Goal: Transaction & Acquisition: Download file/media

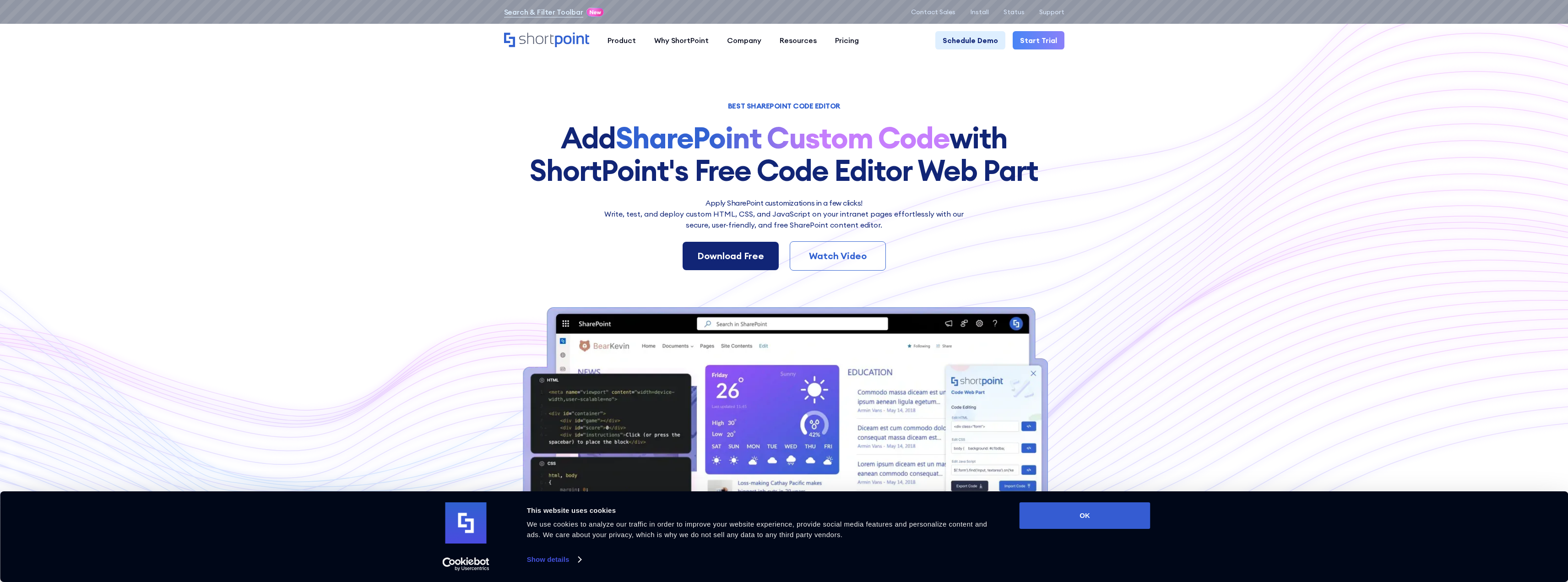
click at [720, 250] on div "Download Free" at bounding box center [730, 256] width 67 height 14
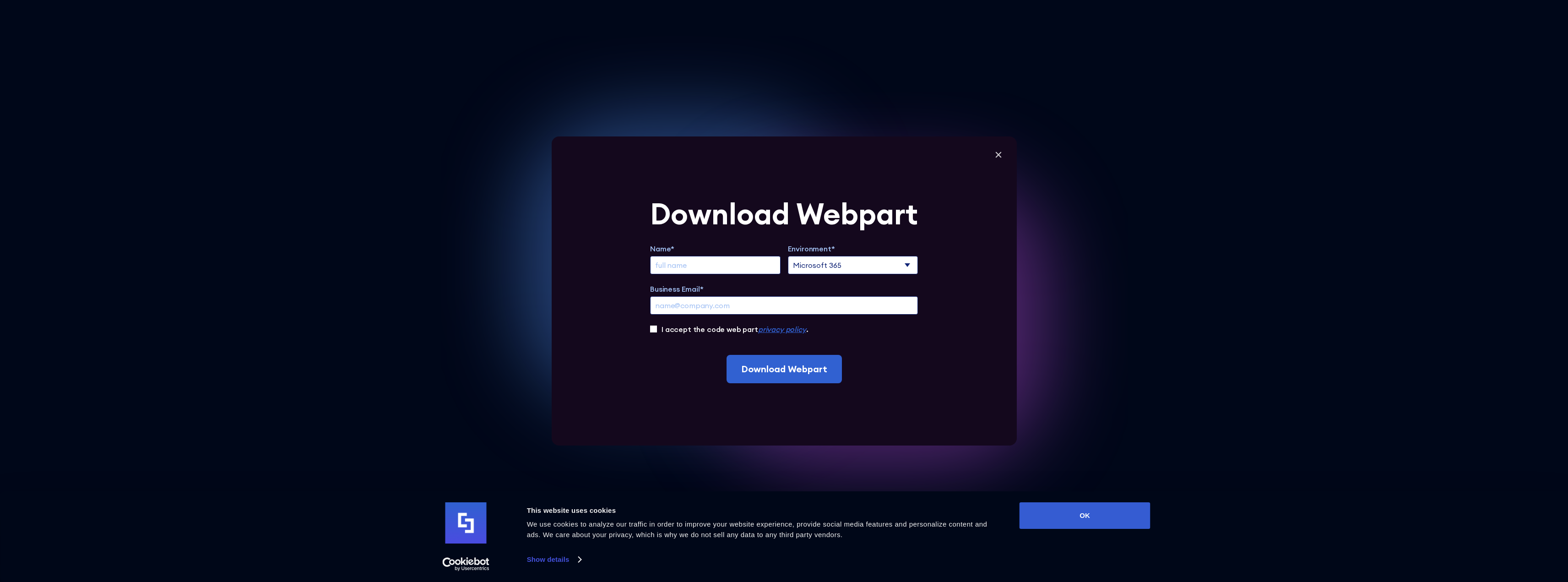
click at [715, 259] on input "Extend Trial" at bounding box center [715, 265] width 130 height 18
type input "[PERSON_NAME]"
click at [766, 303] on input "Business Email*" at bounding box center [784, 306] width 268 height 18
type input "[PERSON_NAME][EMAIL_ADDRESS][PERSON_NAME][DOMAIN_NAME]"
drag, startPoint x: 660, startPoint y: 330, endPoint x: 663, endPoint y: 335, distance: 5.8
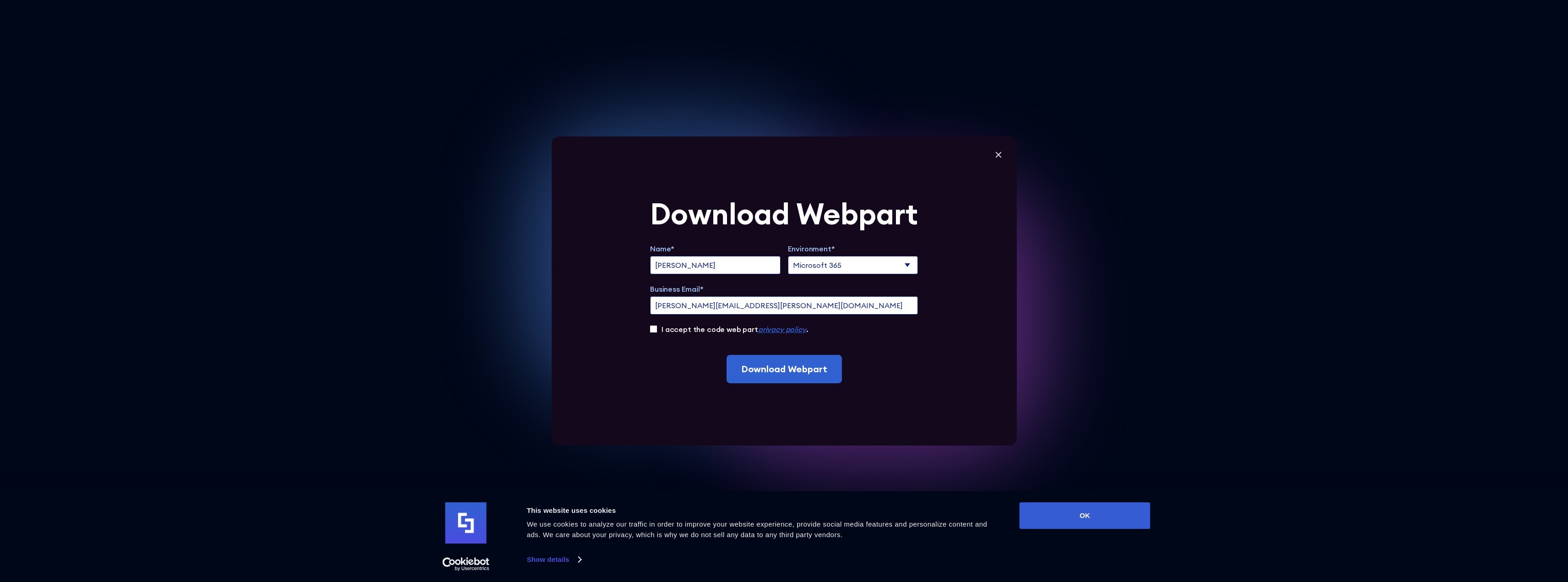
click at [663, 335] on form "Download Webpart Name* [PERSON_NAME] Environment* Microsoft 365 SharePoint Onli…" at bounding box center [784, 291] width 268 height 184
click at [657, 331] on input "I accept the code web part privacy policy ." at bounding box center [653, 329] width 7 height 7
click at [779, 377] on input "Download Webpart" at bounding box center [785, 369] width 116 height 29
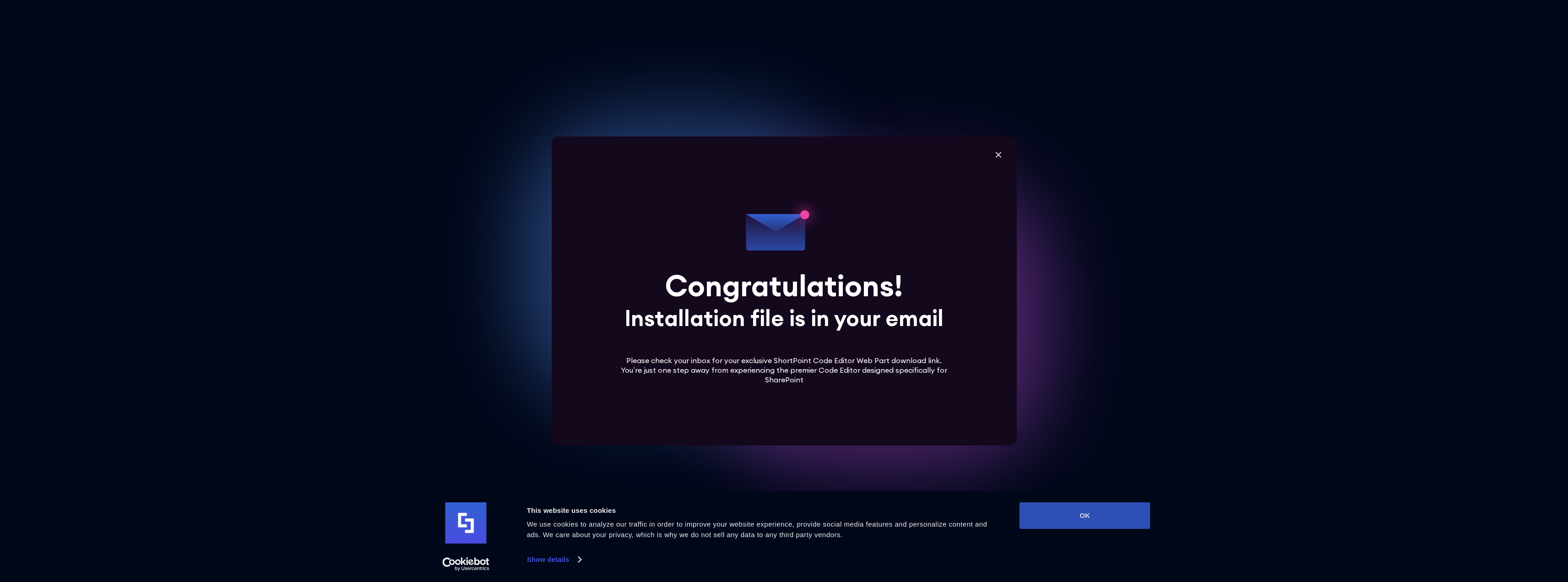
click at [1041, 513] on button "OK" at bounding box center [1085, 516] width 131 height 27
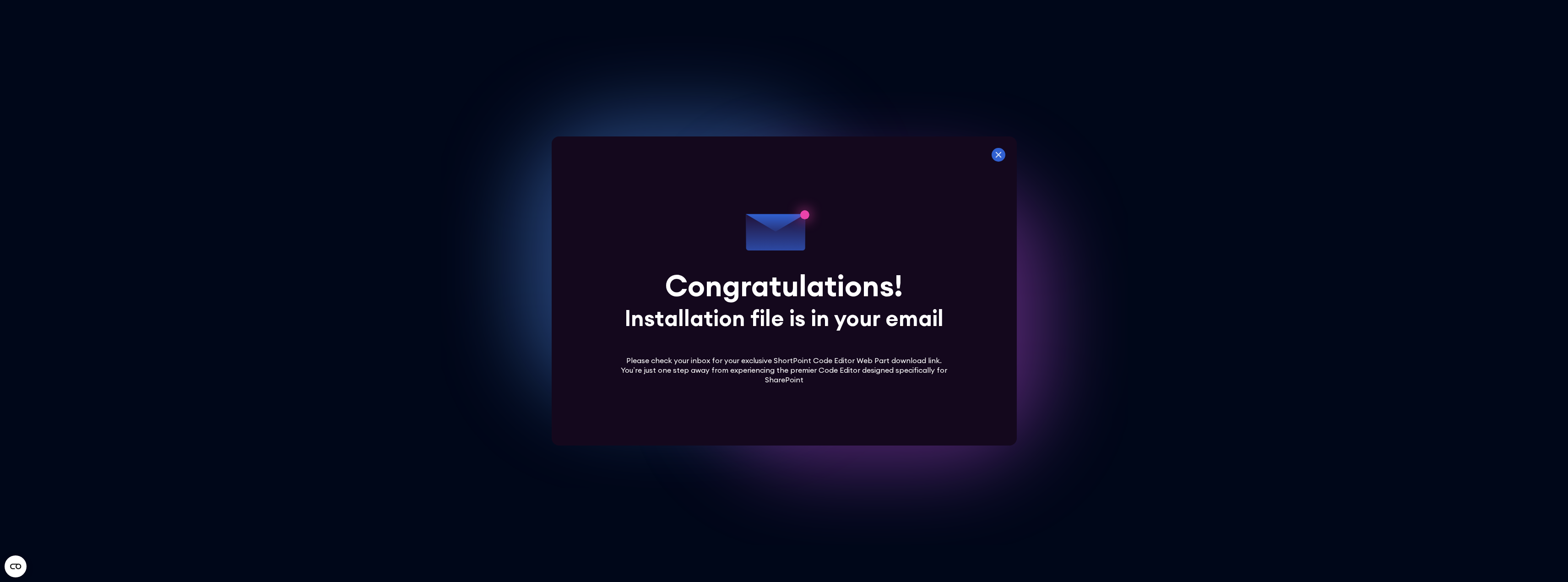
click at [998, 156] on icon at bounding box center [998, 155] width 14 height 14
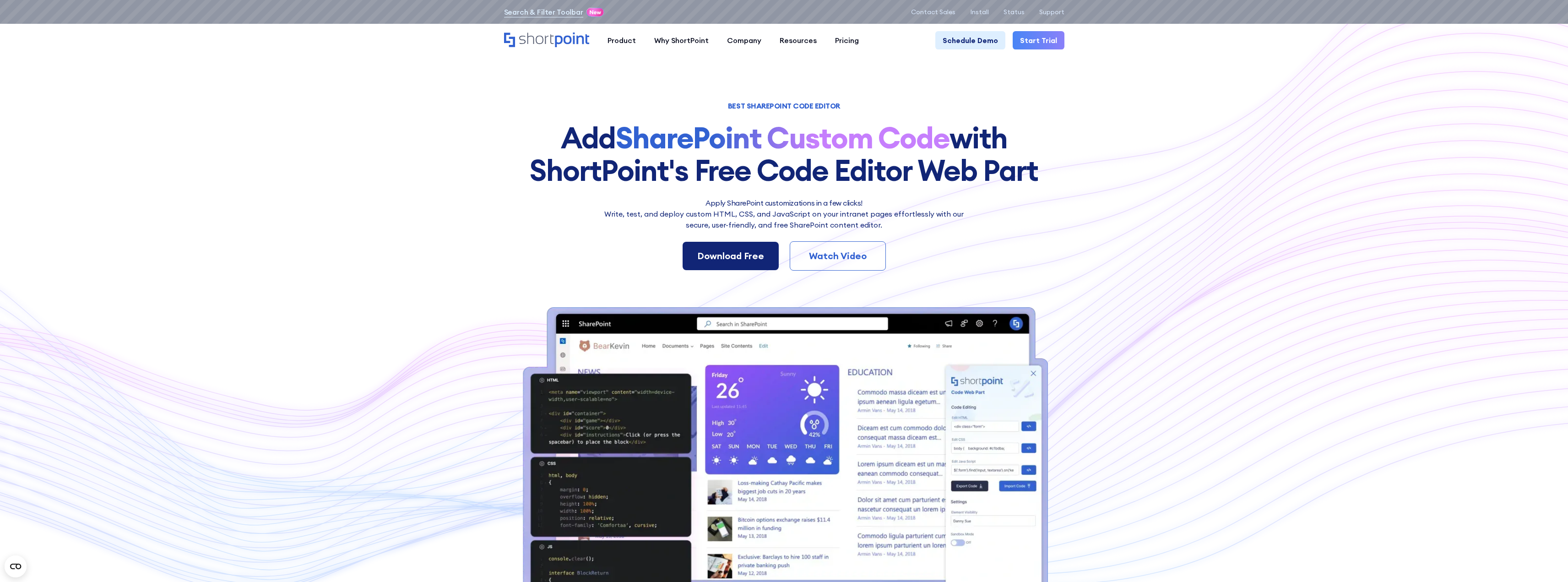
click at [726, 251] on div "Download Free" at bounding box center [730, 256] width 67 height 14
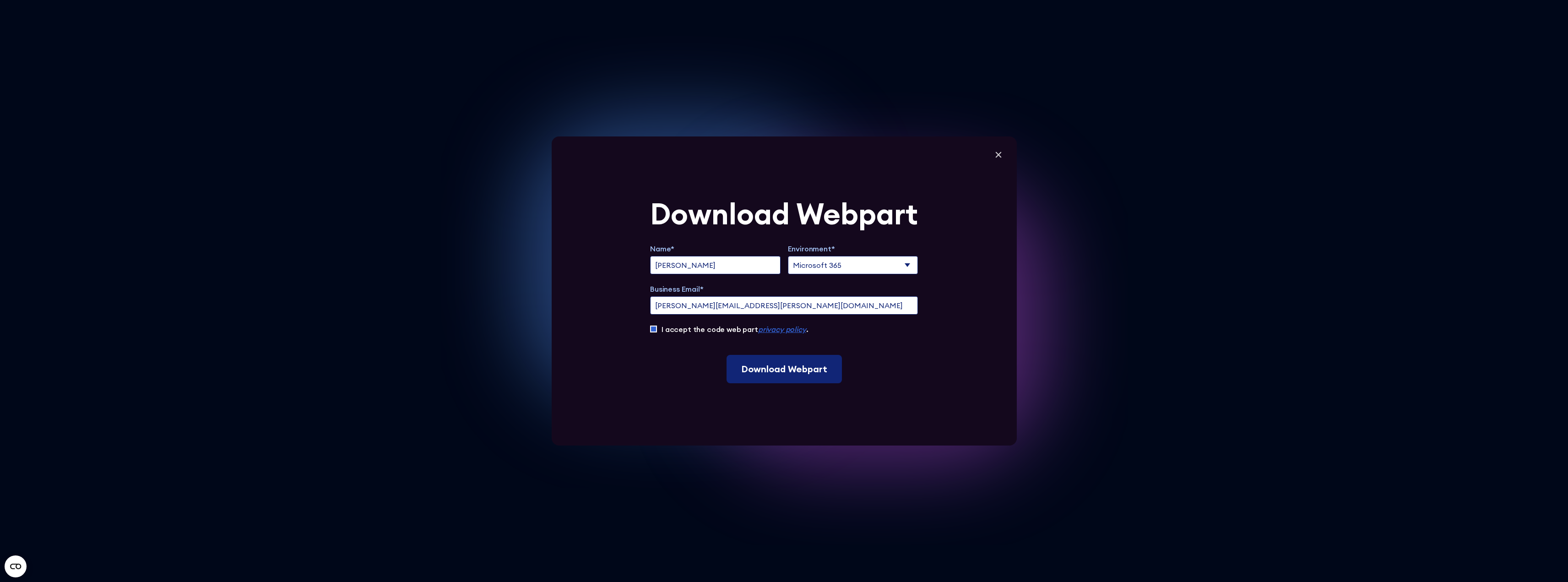
drag, startPoint x: 774, startPoint y: 359, endPoint x: 695, endPoint y: 324, distance: 86.4
click at [724, 336] on form "Download Webpart Name* [PERSON_NAME] Environment* Microsoft 365 SharePoint Onli…" at bounding box center [784, 291] width 268 height 184
click at [657, 329] on input "I accept the code web part privacy policy ." at bounding box center [653, 329] width 7 height 7
click at [653, 328] on input "I accept the code web part privacy policy ." at bounding box center [653, 329] width 7 height 7
click at [756, 363] on input "Download Webpart" at bounding box center [785, 369] width 116 height 29
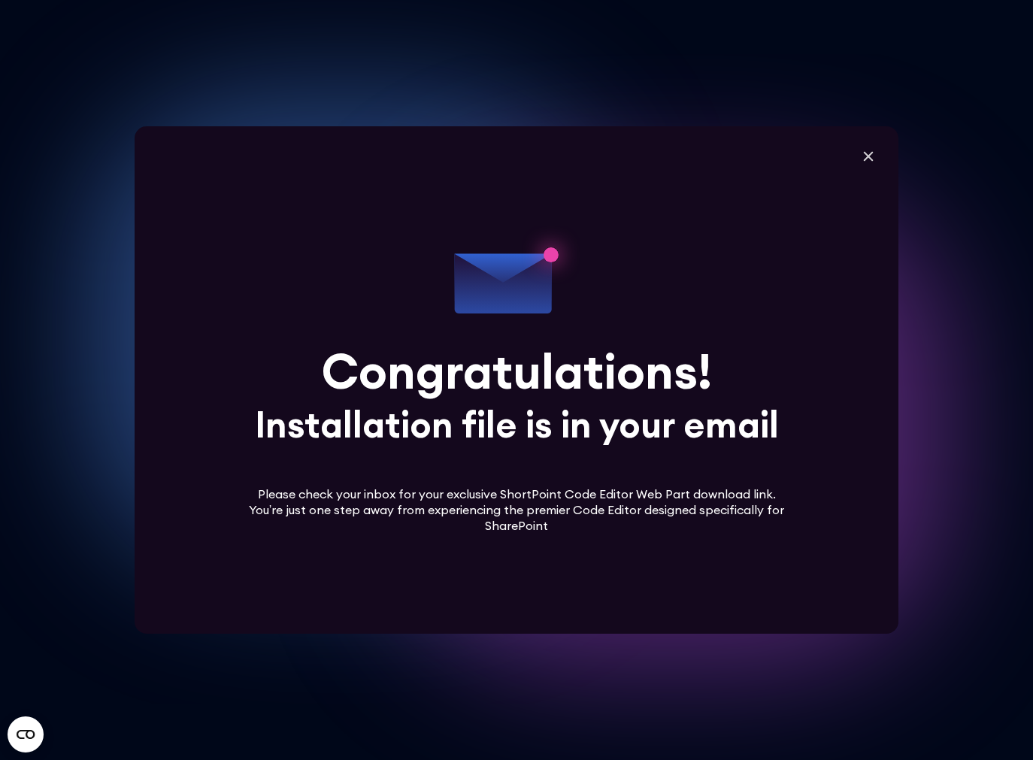
click at [529, 128] on div "Download Webpart Name* [PERSON_NAME] Environment* Microsoft 365 SharePoint Onli…" at bounding box center [517, 380] width 764 height 508
drag, startPoint x: 468, startPoint y: 287, endPoint x: 524, endPoint y: 272, distance: 58.4
click at [468, 287] on icon at bounding box center [516, 379] width 385 height 385
click at [702, 229] on icon at bounding box center [516, 379] width 385 height 385
click at [876, 165] on icon at bounding box center [868, 156] width 23 height 23
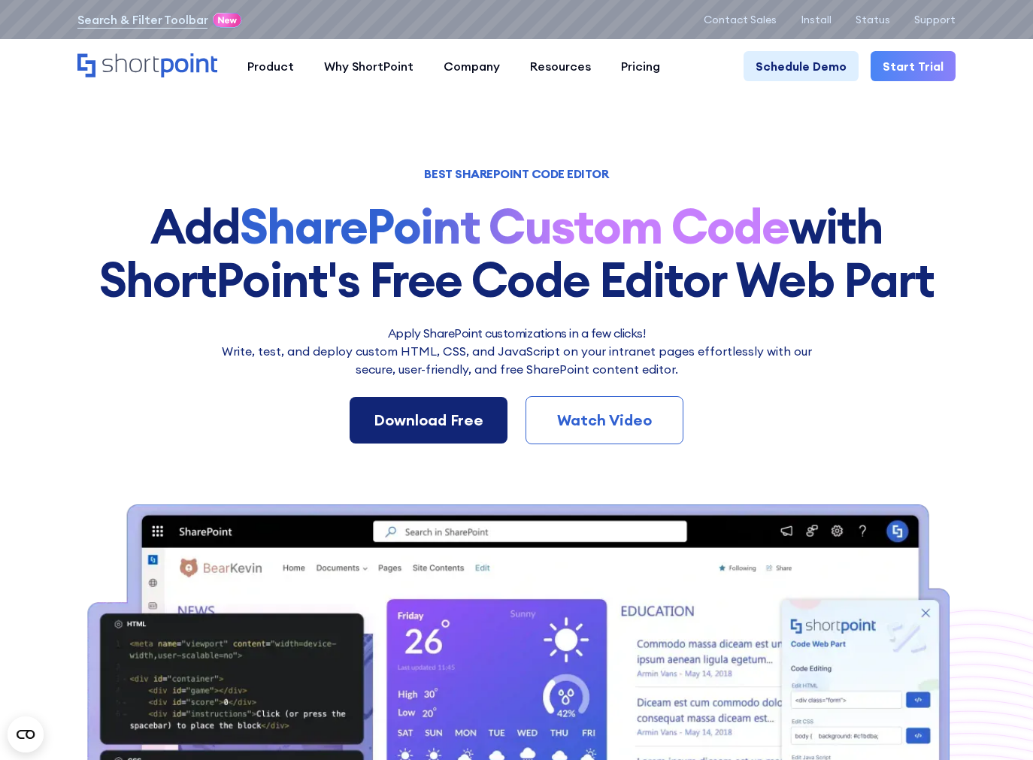
click at [426, 403] on link "Download Free" at bounding box center [429, 420] width 158 height 47
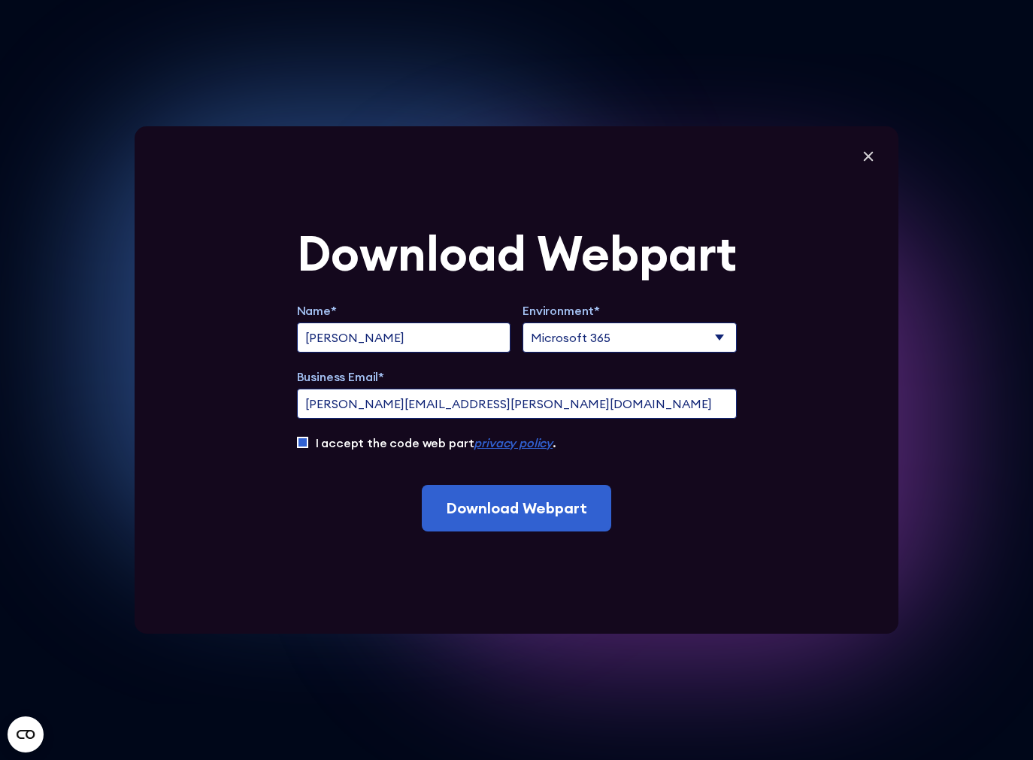
click at [308, 443] on input "I accept the code web part privacy policy ." at bounding box center [302, 442] width 11 height 11
checkbox input "true"
click at [451, 499] on input "Download Webpart" at bounding box center [517, 508] width 190 height 47
